Goal: Task Accomplishment & Management: Use online tool/utility

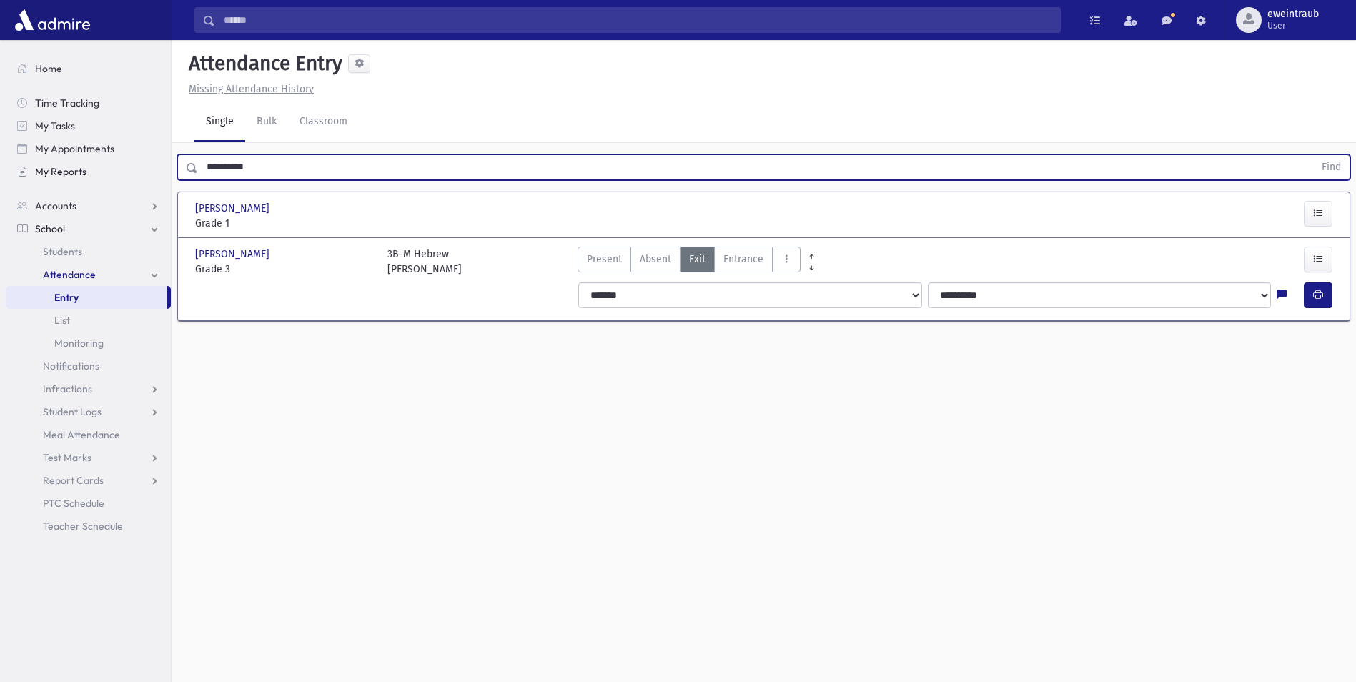
drag, startPoint x: 284, startPoint y: 161, endPoint x: 139, endPoint y: 180, distance: 145.6
click at [147, 178] on div "Search Results All Accounts" at bounding box center [678, 357] width 1356 height 714
click at [60, 248] on span "Students" at bounding box center [62, 251] width 39 height 13
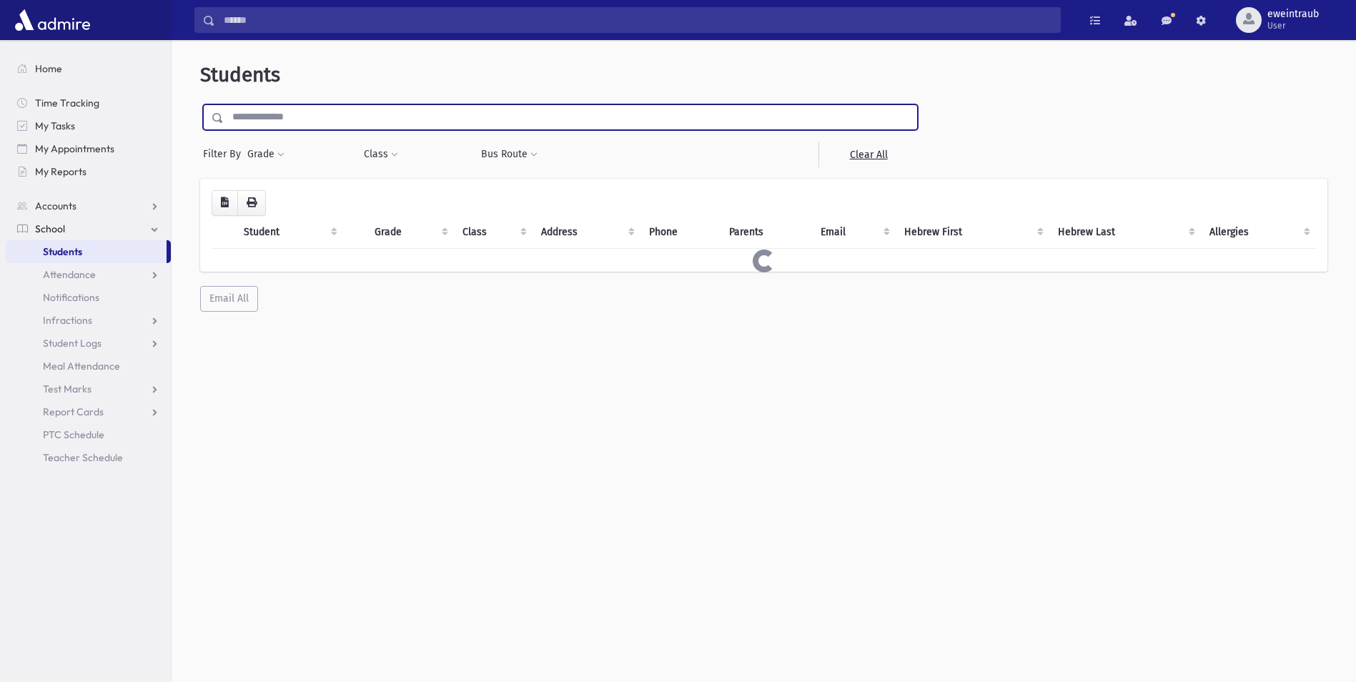
click at [314, 113] on input "text" at bounding box center [570, 117] width 693 height 26
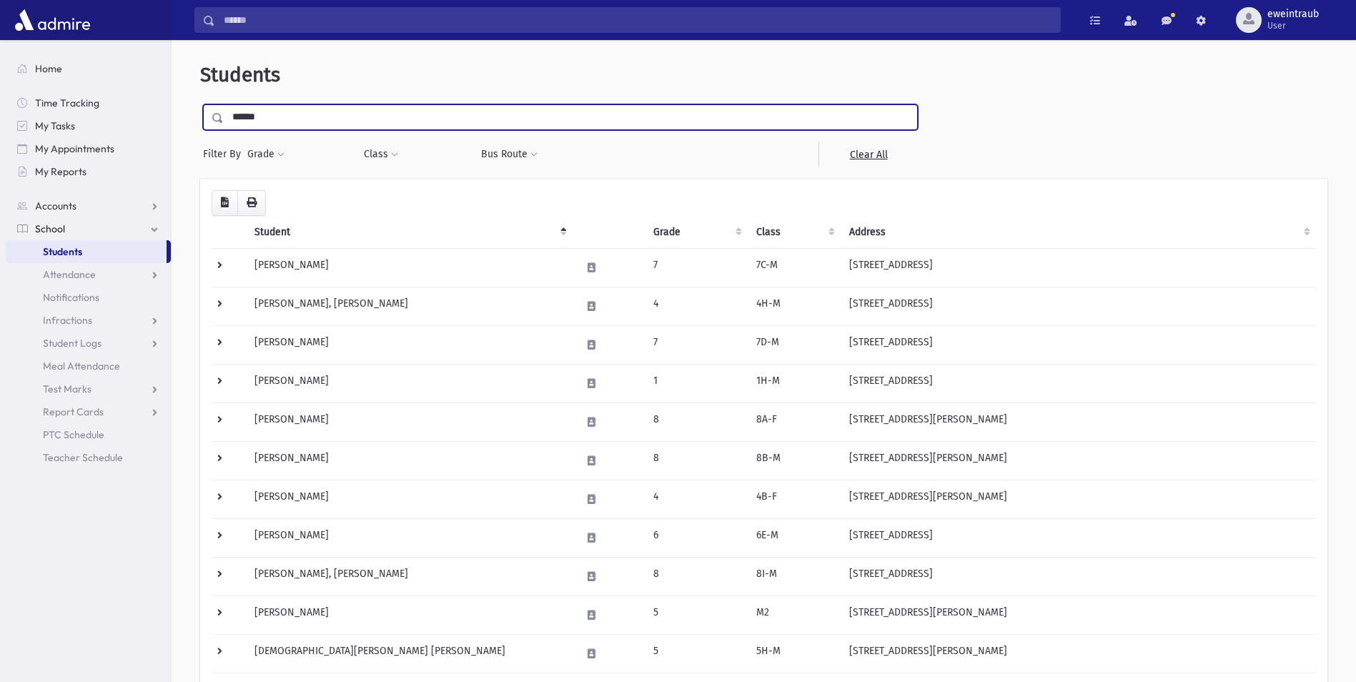
type input "******"
click at [200, 104] on input "submit" at bounding box center [220, 113] width 40 height 19
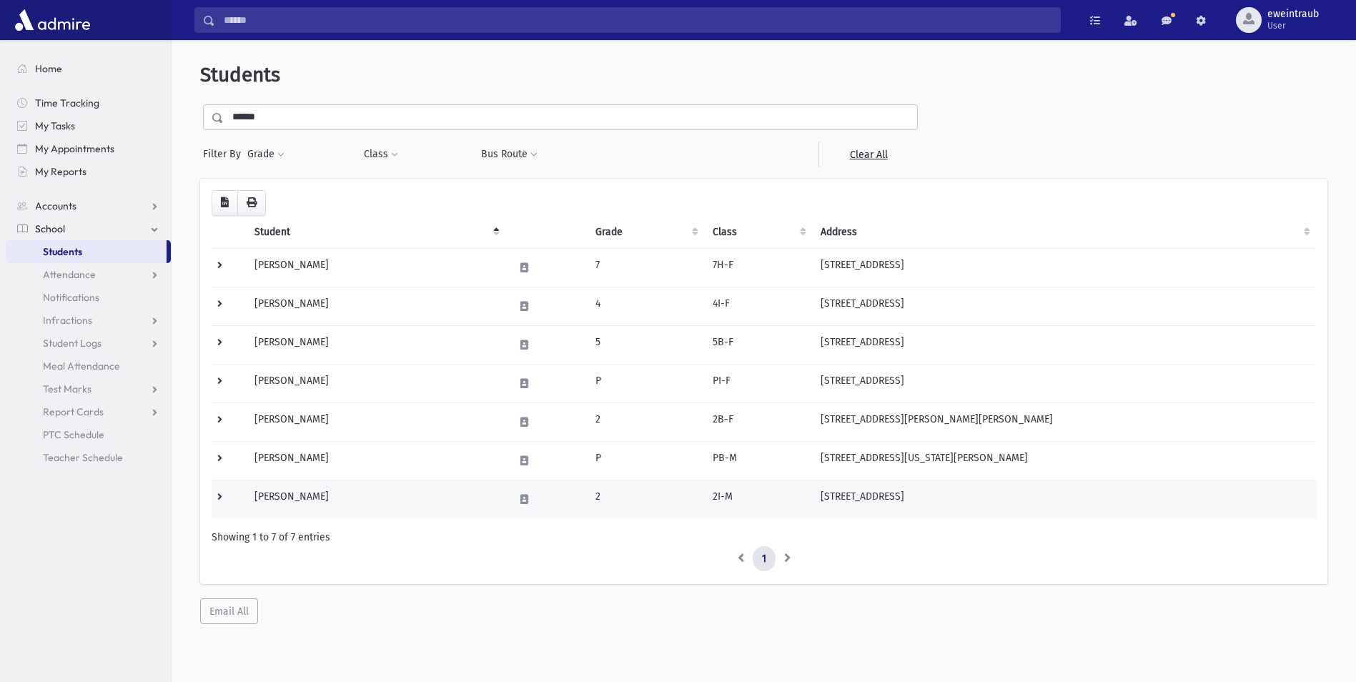
click at [287, 505] on td "Singer, Avraham Abba" at bounding box center [375, 499] width 259 height 39
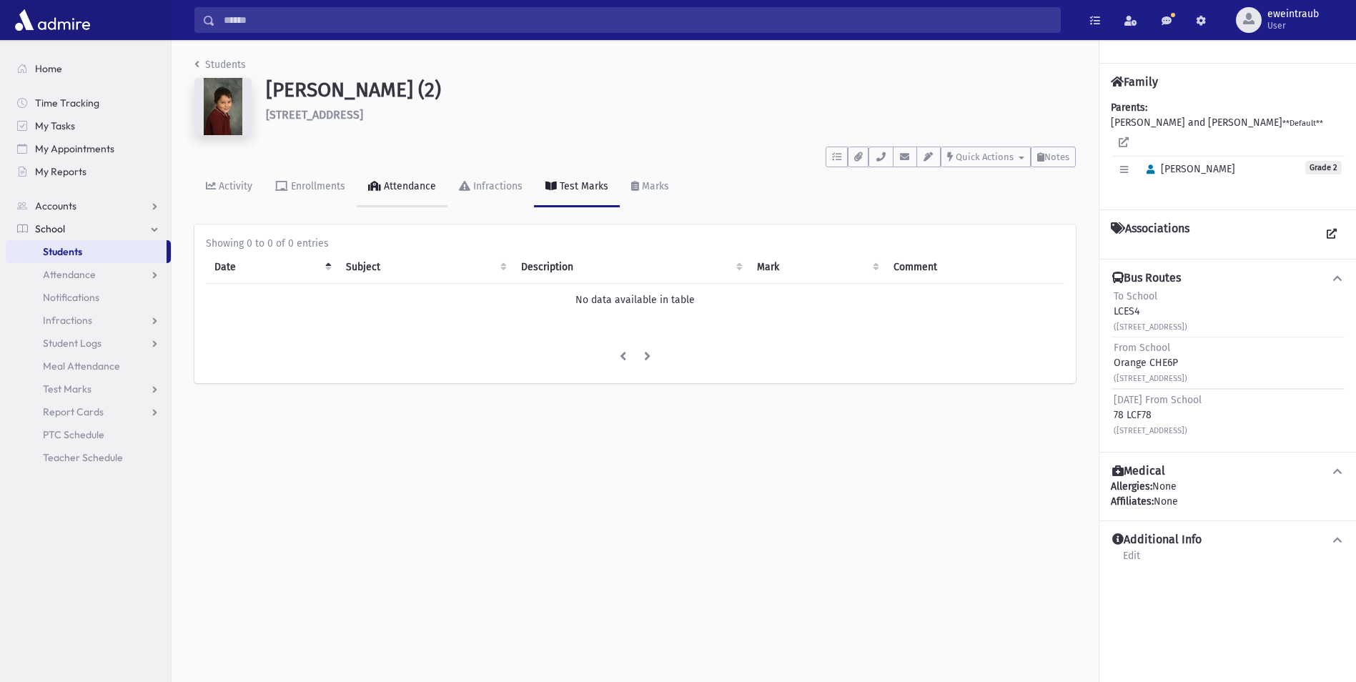
click at [374, 189] on icon at bounding box center [374, 186] width 13 height 10
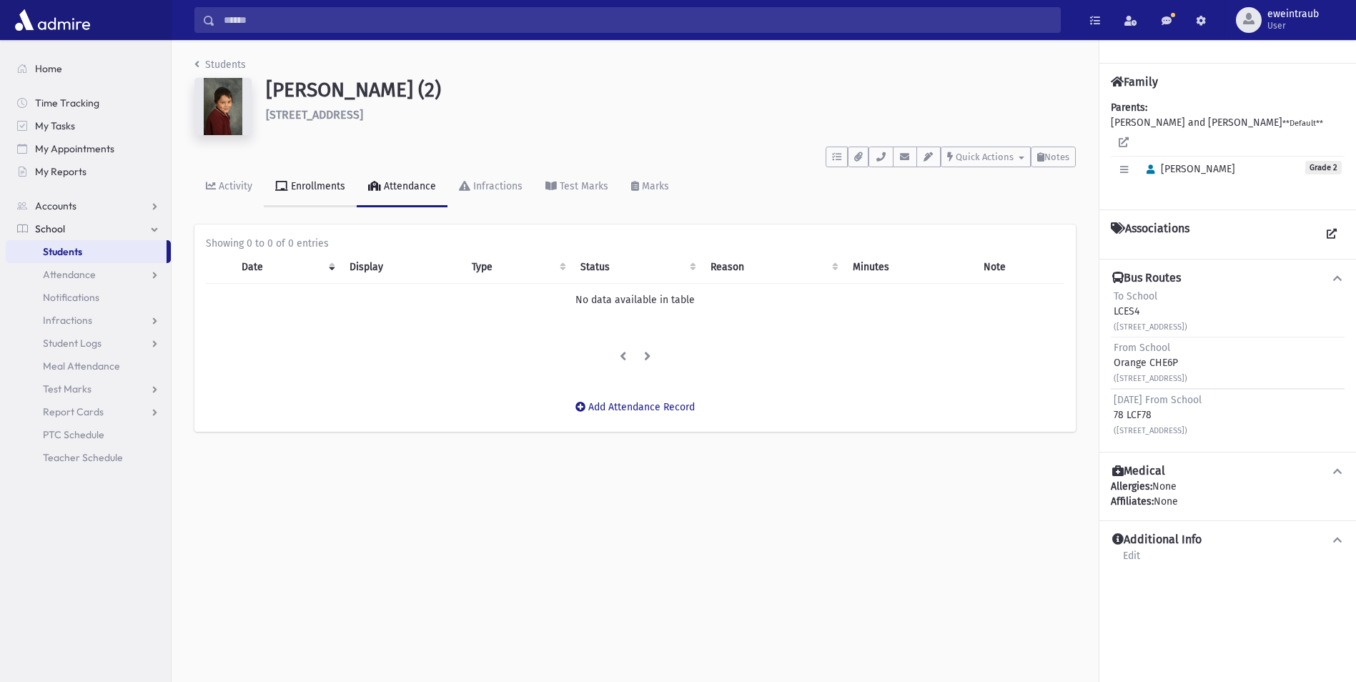
drag, startPoint x: 353, startPoint y: 202, endPoint x: 329, endPoint y: 198, distance: 24.6
click at [351, 202] on link "Enrollments" at bounding box center [310, 187] width 93 height 40
click at [328, 198] on link "Enrollments" at bounding box center [310, 187] width 93 height 40
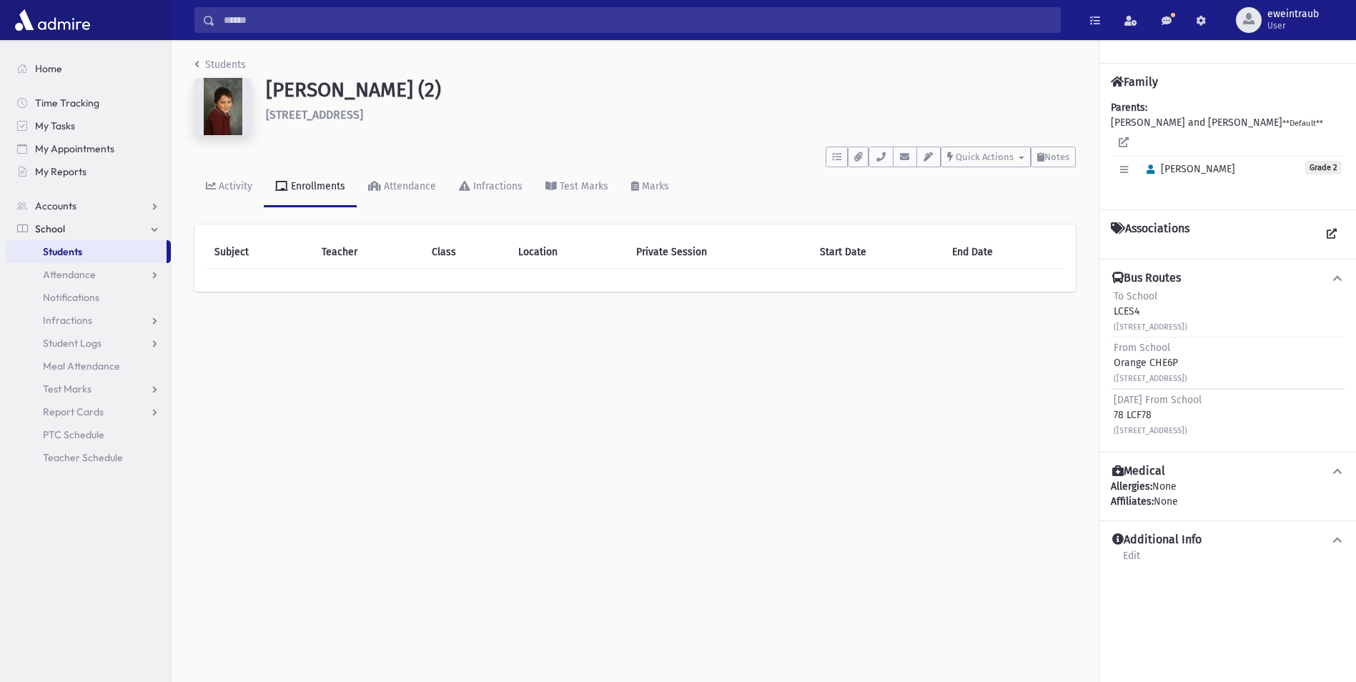
click at [299, 190] on div "Enrollments" at bounding box center [316, 186] width 57 height 12
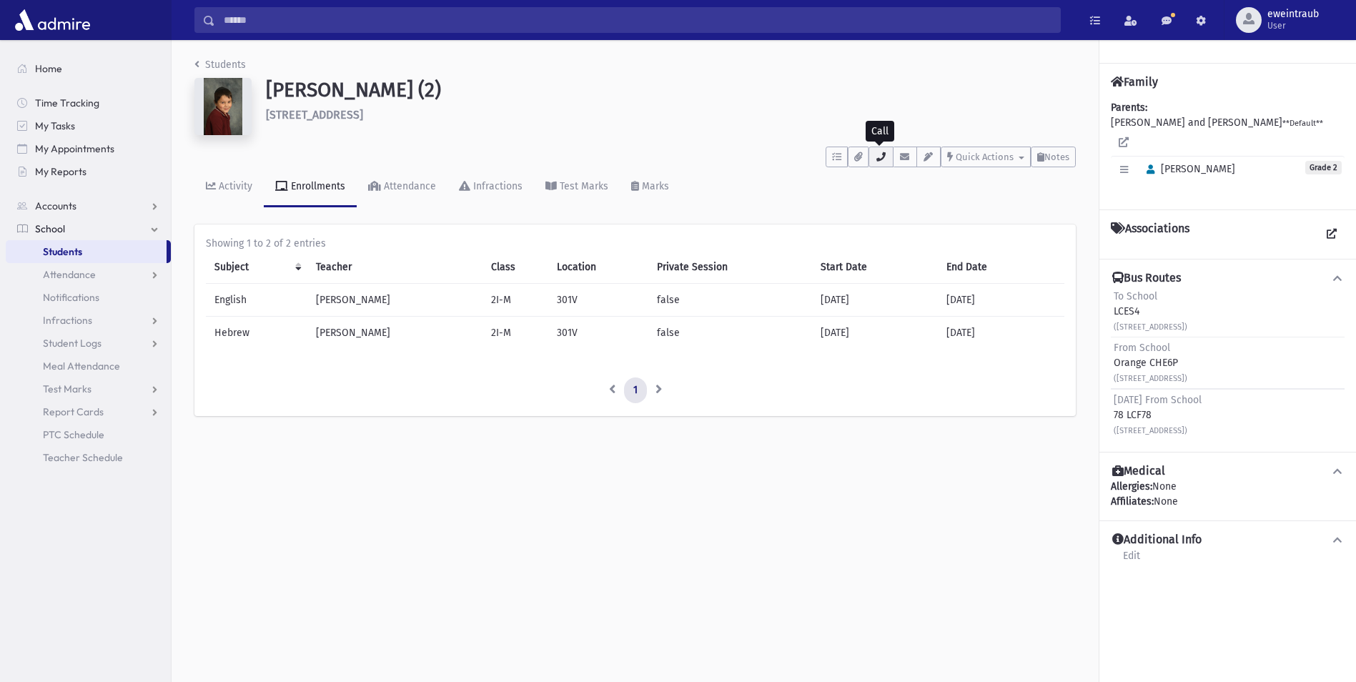
click at [885, 166] on button "button" at bounding box center [880, 157] width 24 height 21
click at [91, 279] on span "Attendance" at bounding box center [69, 274] width 53 height 13
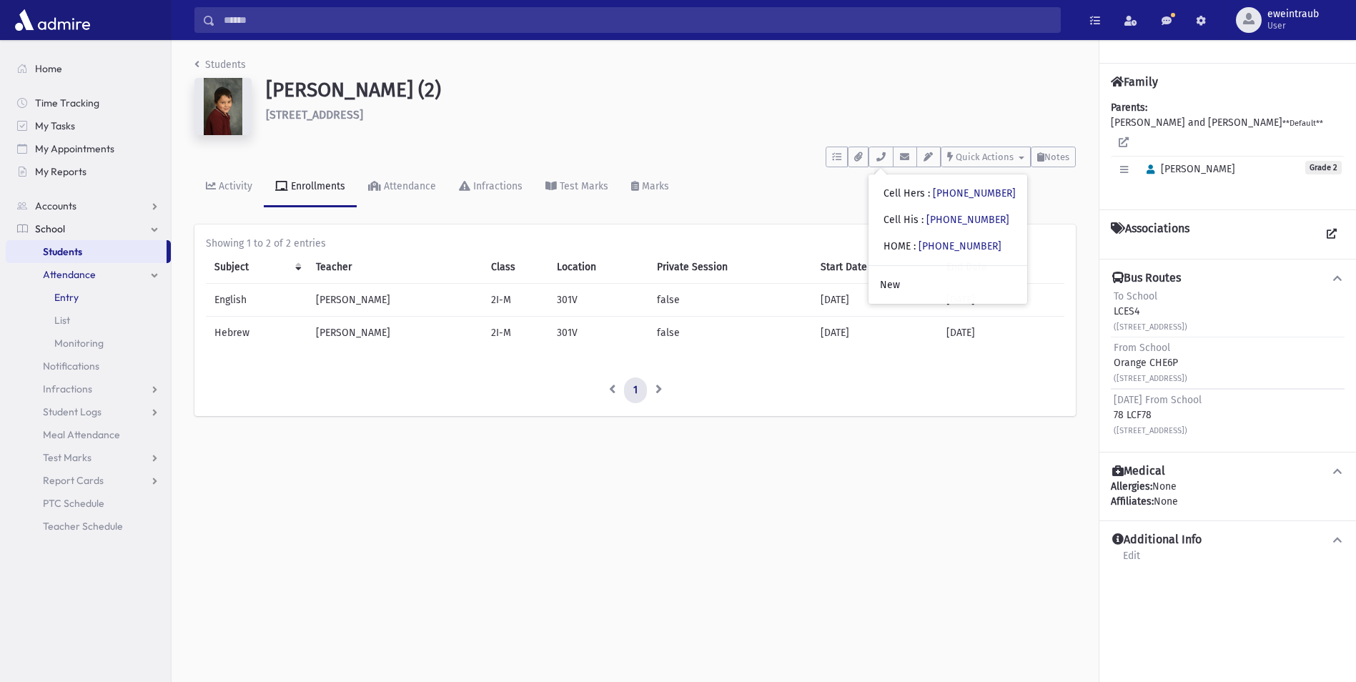
click at [81, 301] on link "Entry" at bounding box center [88, 297] width 165 height 23
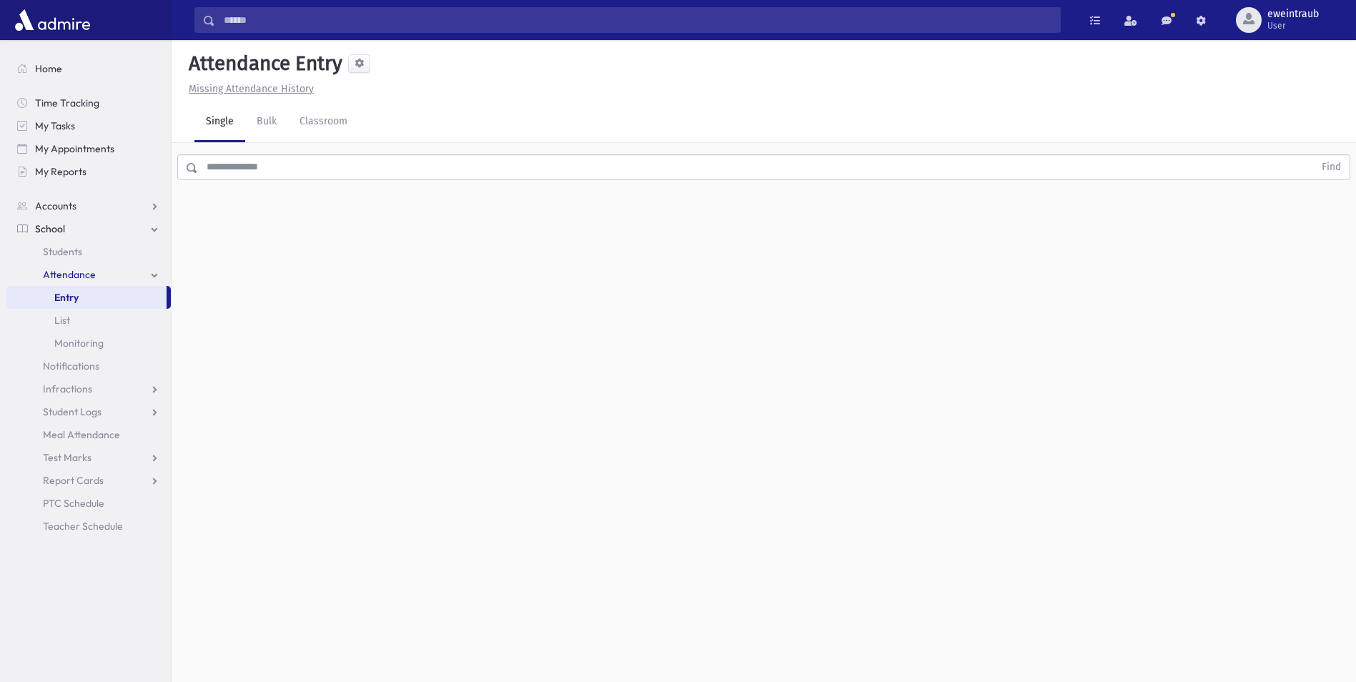
click at [397, 164] on input "text" at bounding box center [756, 167] width 1116 height 26
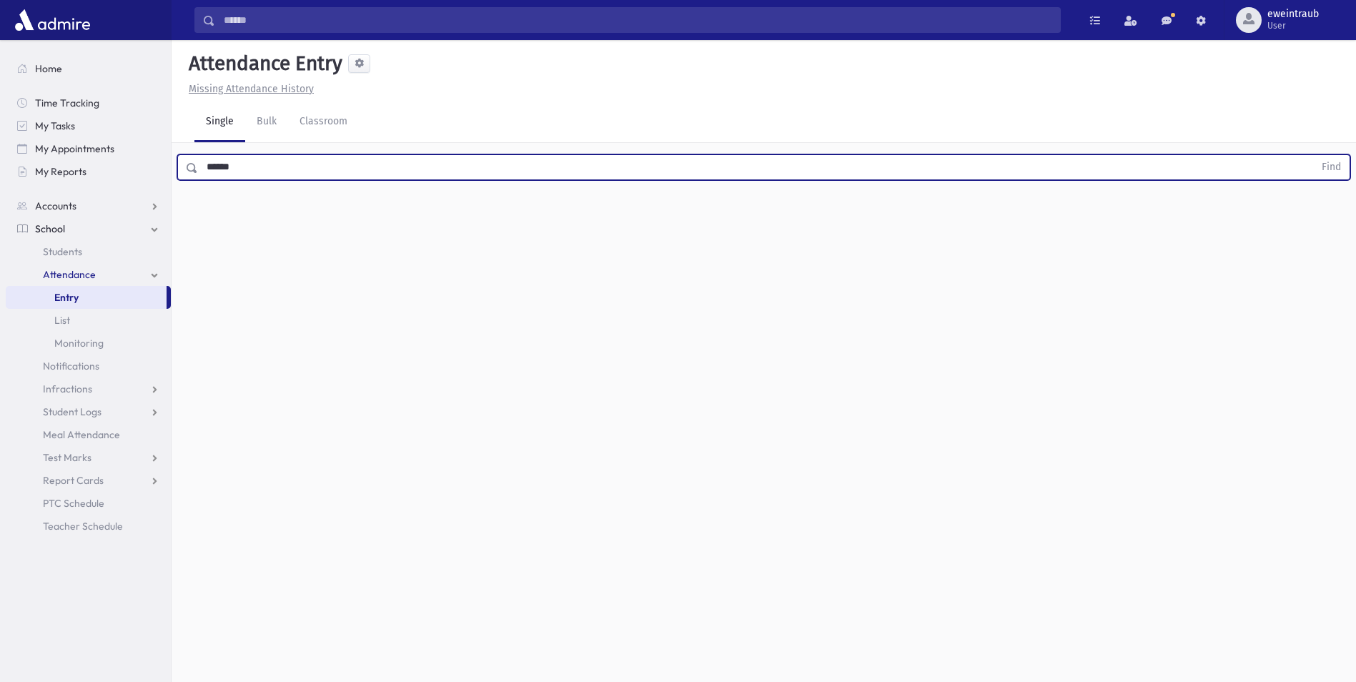
type input "******"
click at [1313, 155] on button "Find" at bounding box center [1331, 167] width 36 height 24
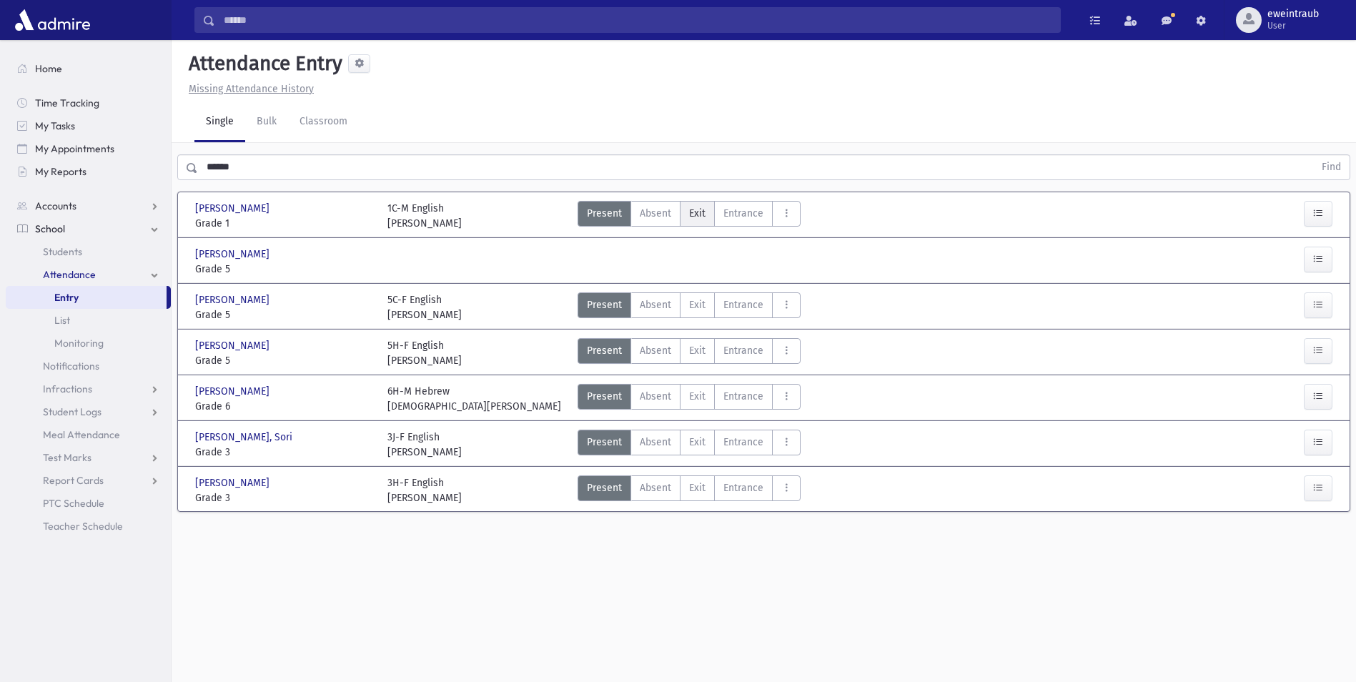
click at [705, 214] on label "Exit Ex" at bounding box center [697, 214] width 35 height 26
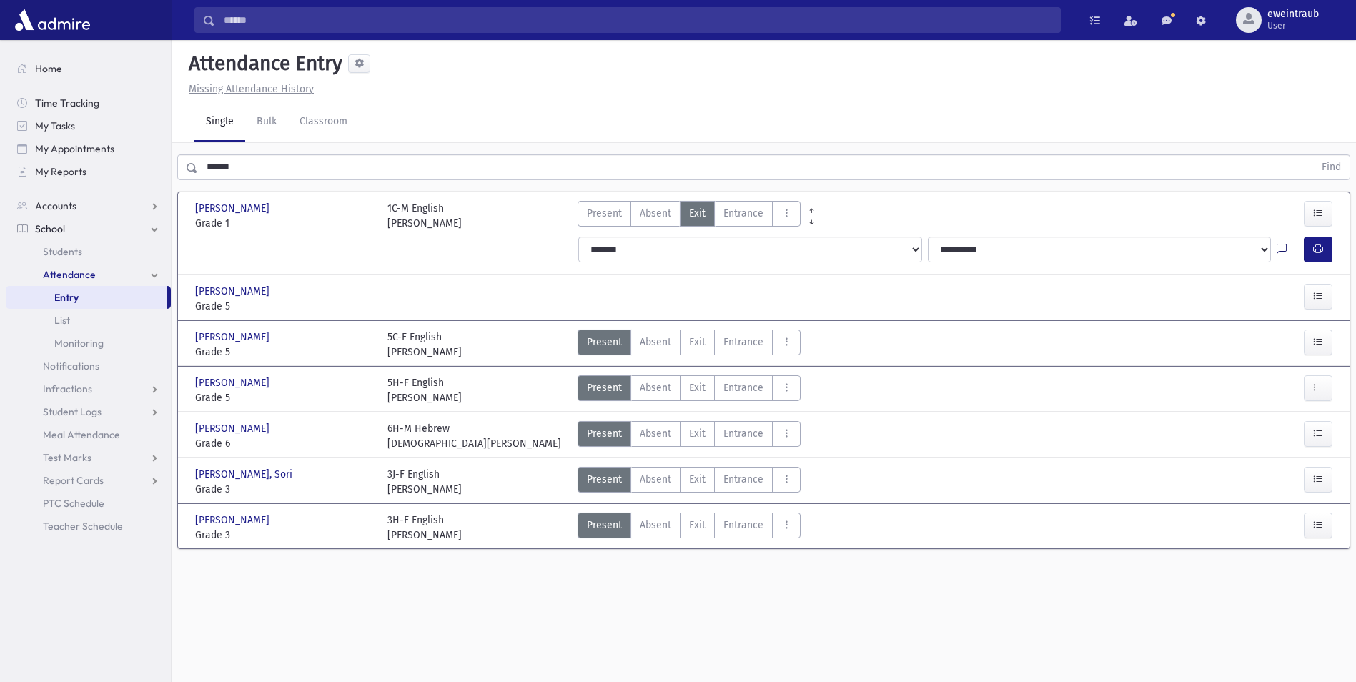
click at [1280, 249] on icon at bounding box center [1281, 250] width 10 height 12
click at [1288, 303] on textarea "Note" at bounding box center [1253, 322] width 167 height 55
type textarea "****"
click at [1320, 379] on button "Save" at bounding box center [1316, 375] width 41 height 26
click at [1317, 243] on icon "button" at bounding box center [1318, 249] width 10 height 12
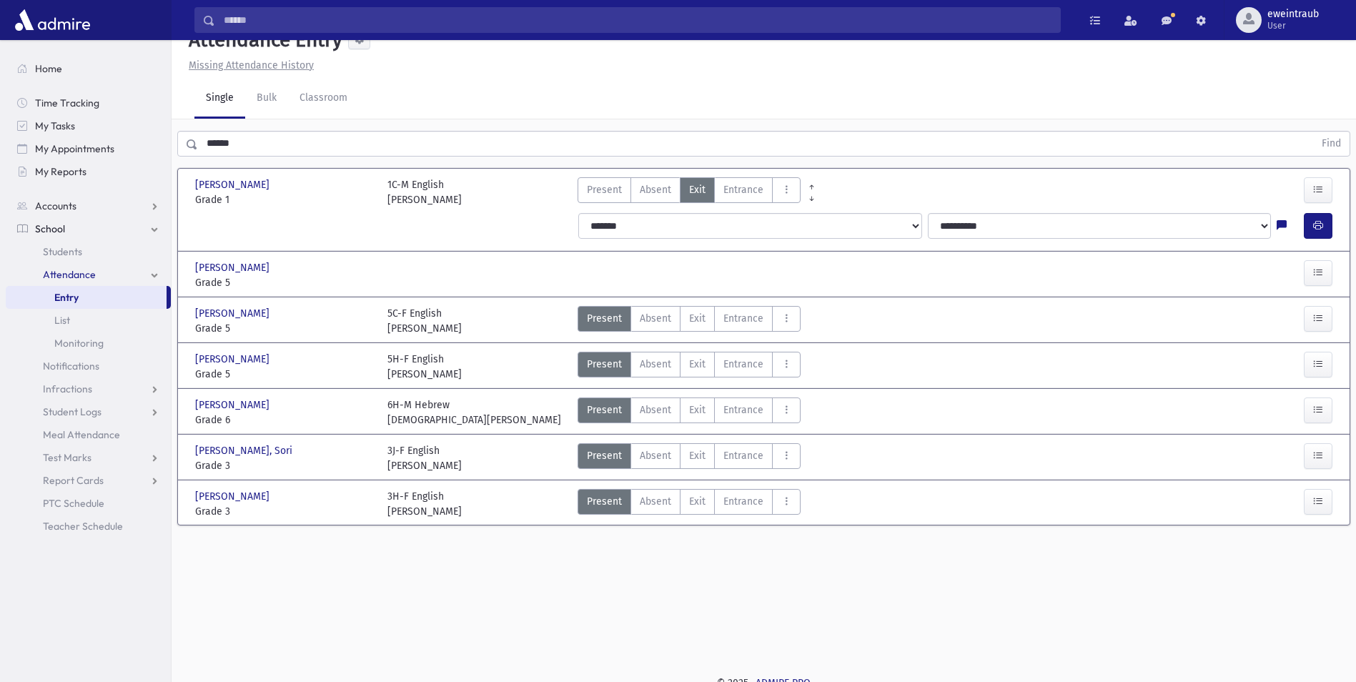
scroll to position [32, 0]
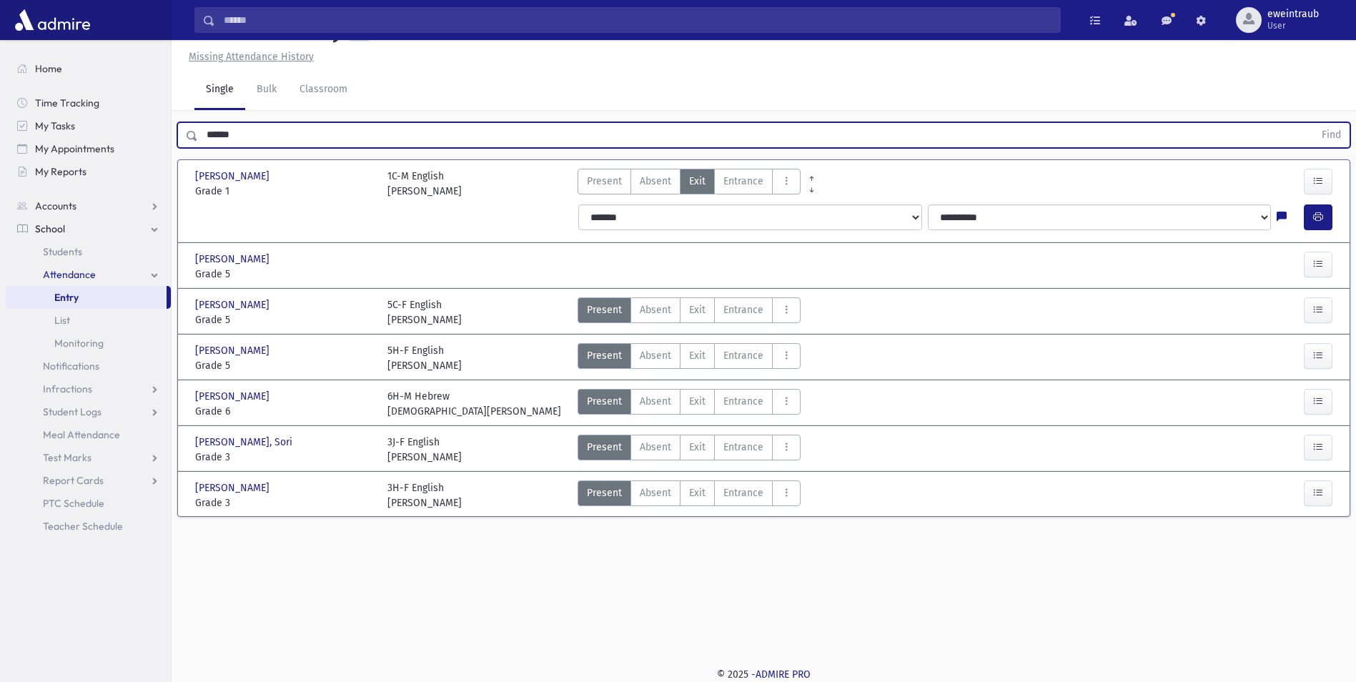
drag, startPoint x: 276, startPoint y: 144, endPoint x: 179, endPoint y: 144, distance: 96.5
click at [179, 144] on div "****** Find" at bounding box center [763, 135] width 1173 height 26
type input "*******"
click at [1313, 123] on button "Find" at bounding box center [1331, 135] width 36 height 24
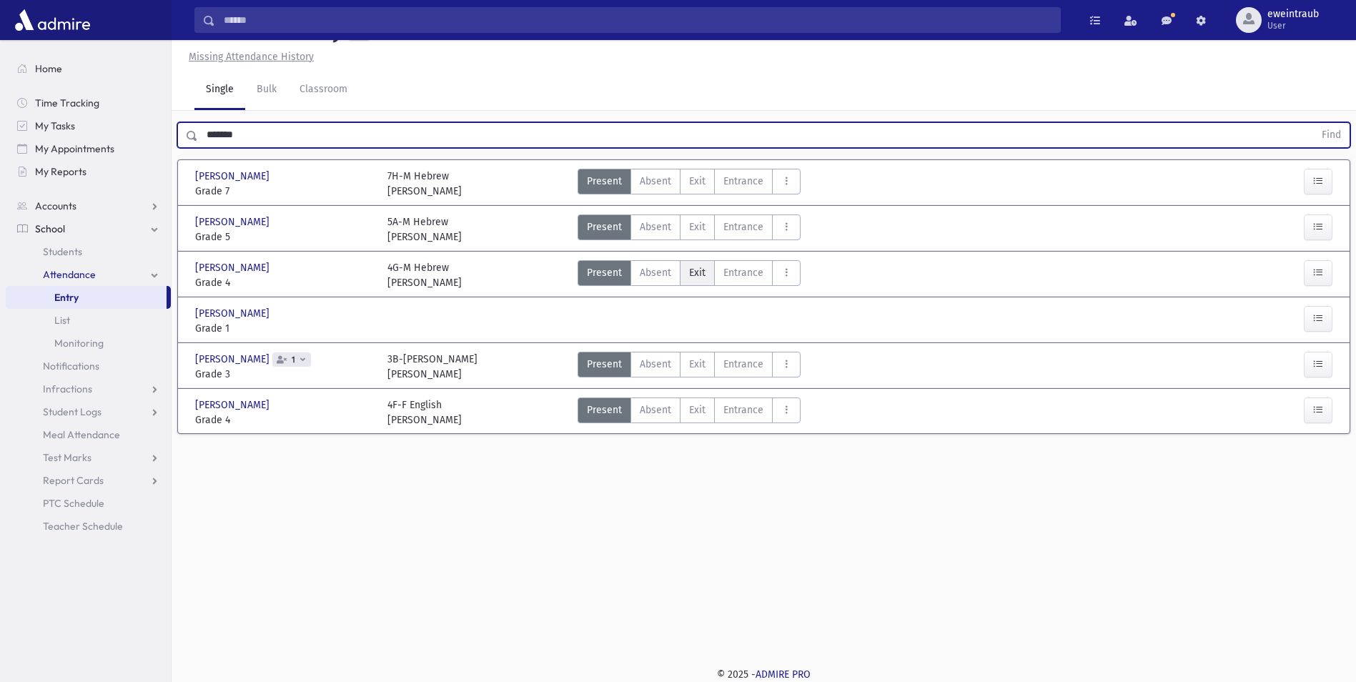
click at [686, 270] on label "Exit Ex" at bounding box center [697, 273] width 35 height 26
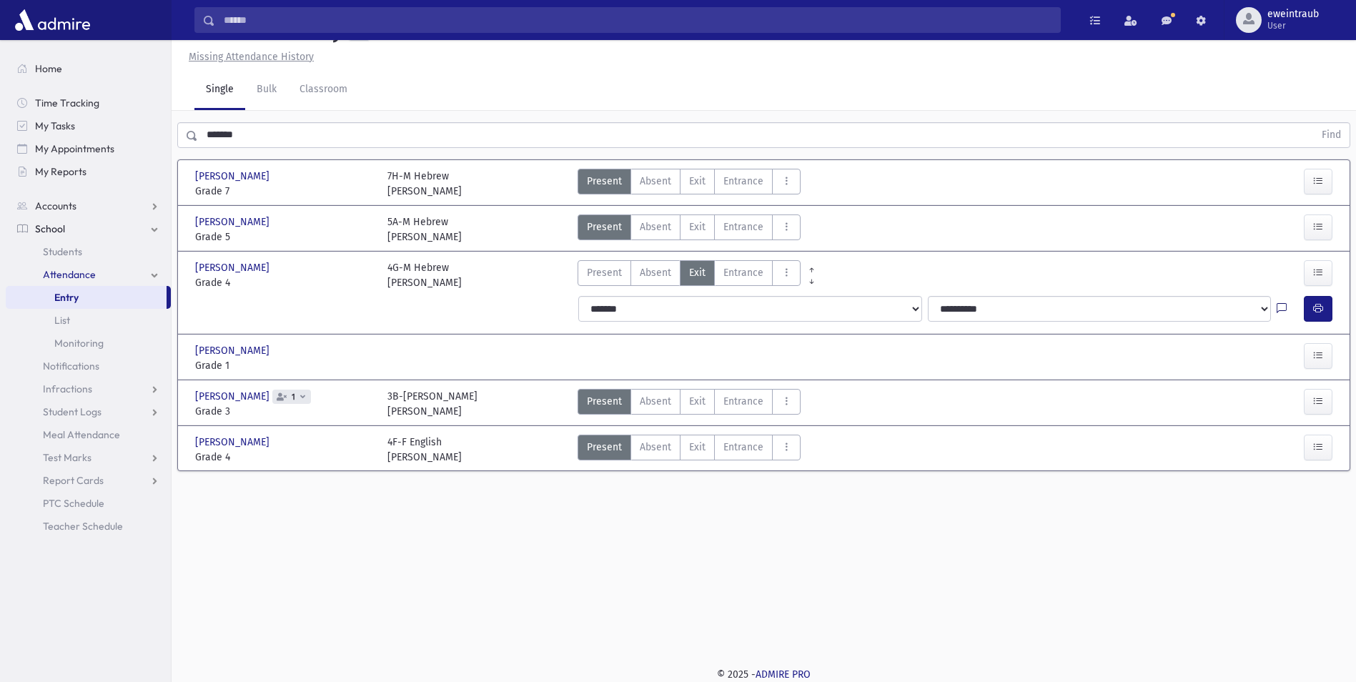
click at [1276, 305] on icon at bounding box center [1281, 309] width 10 height 12
drag, startPoint x: 1257, startPoint y: 327, endPoint x: 1221, endPoint y: 382, distance: 66.2
click at [1221, 382] on textarea "Note" at bounding box center [1253, 381] width 167 height 55
type textarea "****"
click at [1309, 435] on button "Save" at bounding box center [1316, 434] width 41 height 26
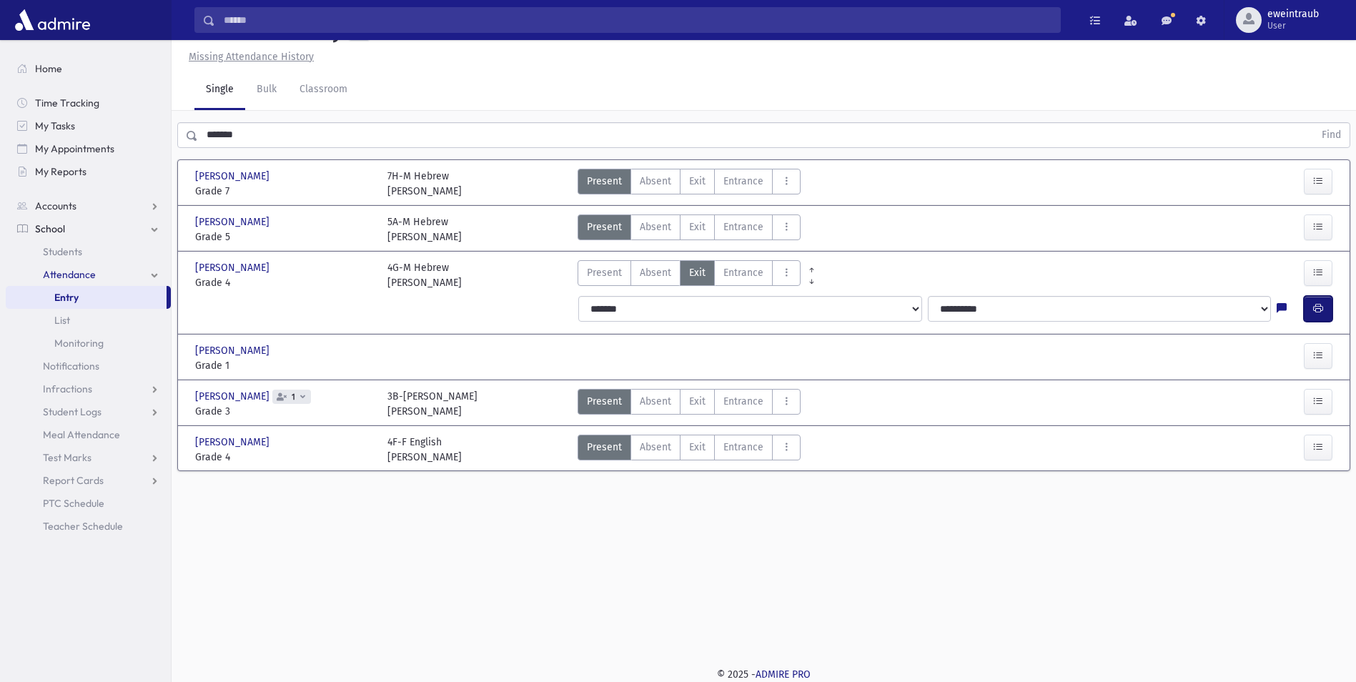
drag, startPoint x: 1320, startPoint y: 312, endPoint x: 1104, endPoint y: 252, distance: 224.0
click at [1319, 311] on icon "button" at bounding box center [1318, 308] width 10 height 12
